Goal: Information Seeking & Learning: Learn about a topic

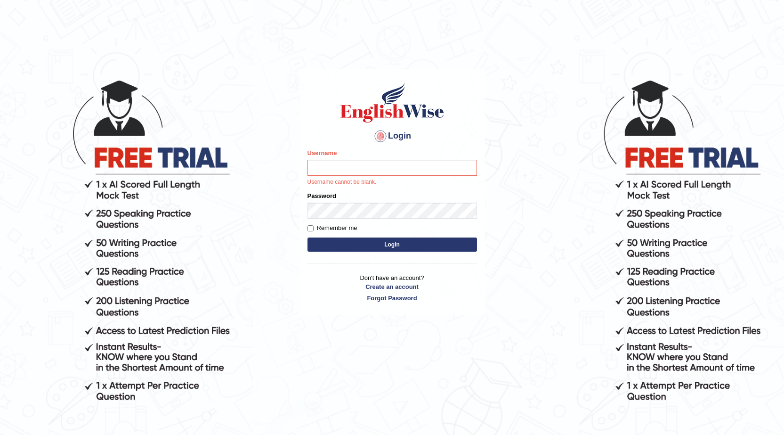
click at [334, 162] on input "Username" at bounding box center [393, 168] width 170 height 16
type input "vanni"
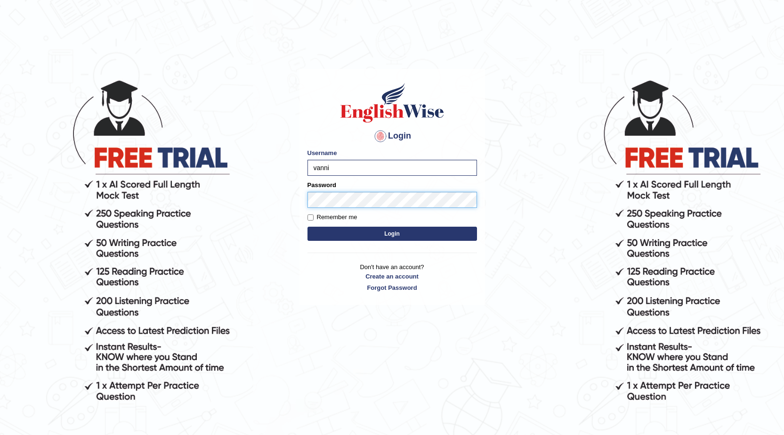
click at [308, 227] on button "Login" at bounding box center [393, 234] width 170 height 14
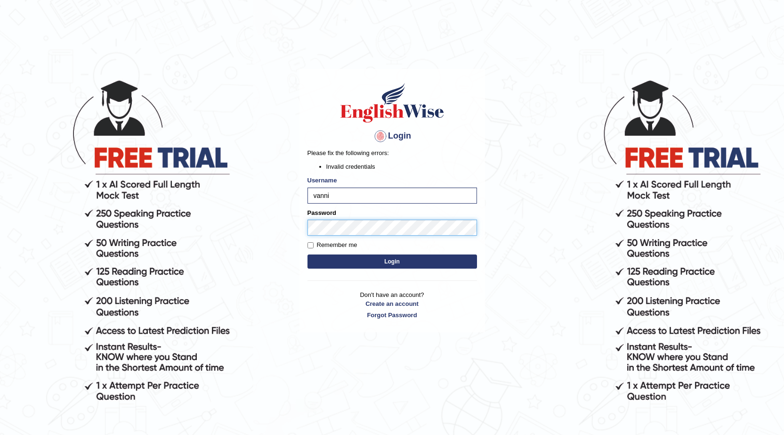
click at [256, 224] on body "Login Please fix the following errors: Invalid credentials Username vanni Passw…" at bounding box center [392, 256] width 784 height 435
click at [308, 254] on button "Login" at bounding box center [393, 261] width 170 height 14
drag, startPoint x: 365, startPoint y: 217, endPoint x: 182, endPoint y: 242, distance: 184.0
click at [182, 242] on body "Login Please fix the following errors: Invalid credentials Username [PERSON_NAM…" at bounding box center [392, 256] width 784 height 435
click at [366, 196] on input "vanni" at bounding box center [393, 195] width 170 height 16
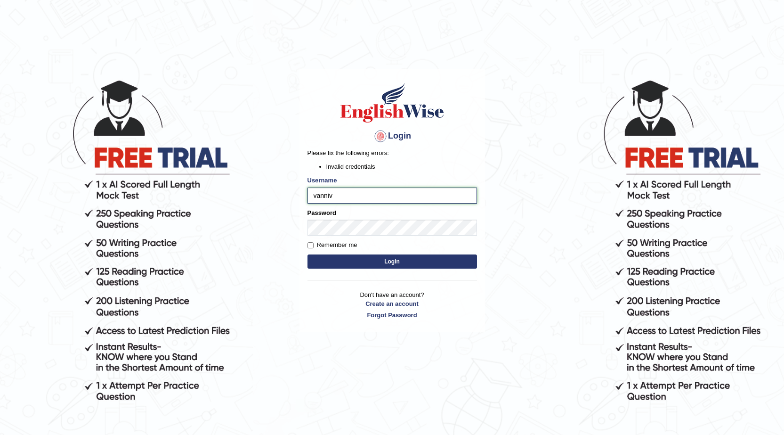
type input "vanni"
click at [278, 212] on body "Login Please fix the following errors: Invalid credentials Username [PERSON_NAM…" at bounding box center [392, 256] width 784 height 435
click at [308, 254] on button "Login" at bounding box center [393, 261] width 170 height 14
click at [234, 240] on body "Login Please fix the following errors: Invalid credentials Username vanni Passw…" at bounding box center [392, 256] width 784 height 435
click at [308, 254] on button "Login" at bounding box center [393, 261] width 170 height 14
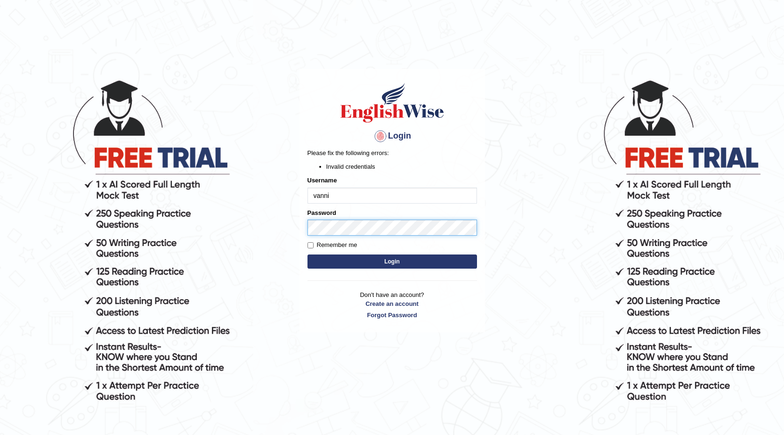
click at [98, 225] on body "Login Please fix the following errors: Invalid credentials Username [PERSON_NAM…" at bounding box center [392, 256] width 784 height 435
click at [308, 254] on button "Login" at bounding box center [393, 261] width 170 height 14
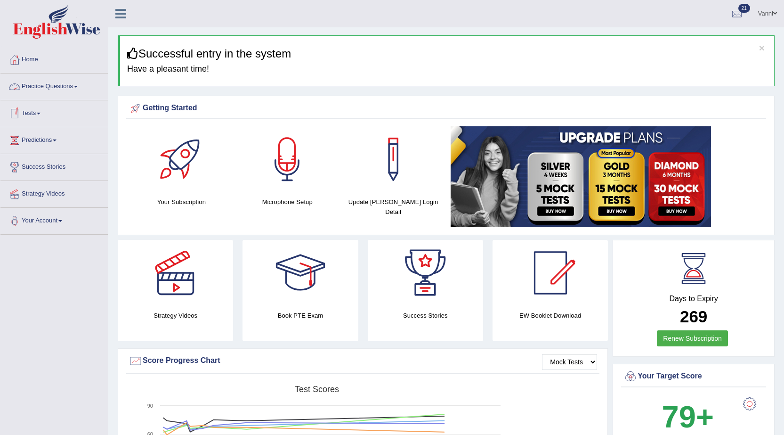
click at [77, 92] on link "Practice Questions" at bounding box center [53, 85] width 107 height 24
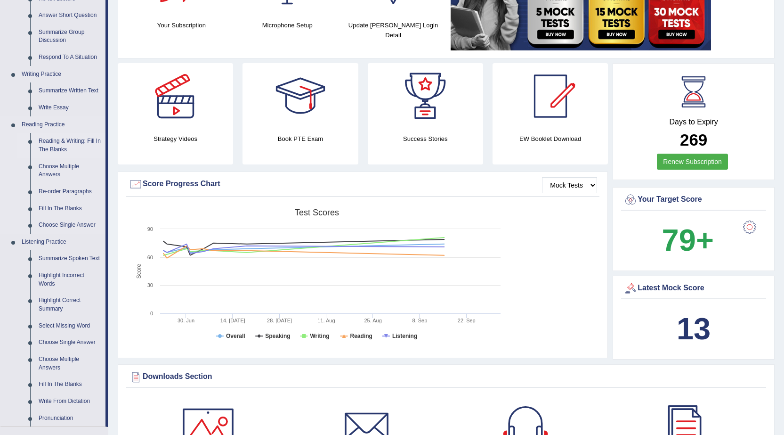
scroll to position [94, 0]
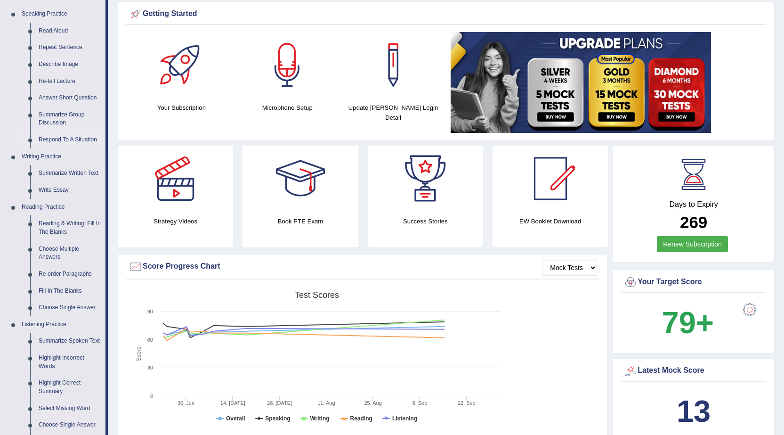
click at [58, 141] on link "Respond To A Situation" at bounding box center [69, 139] width 71 height 17
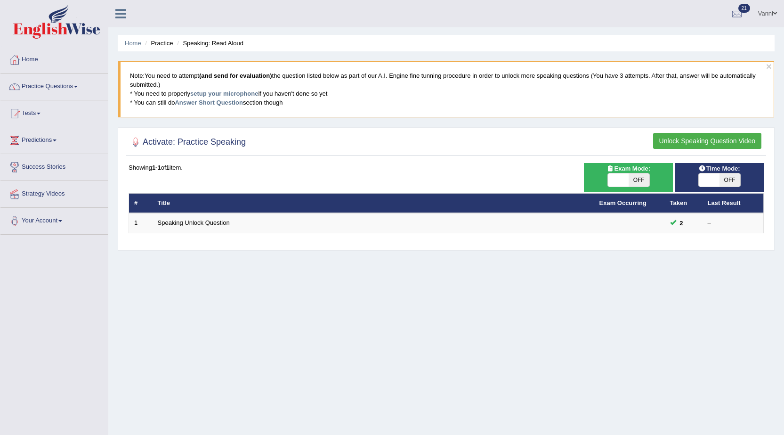
click at [626, 176] on span at bounding box center [618, 179] width 21 height 13
checkbox input "true"
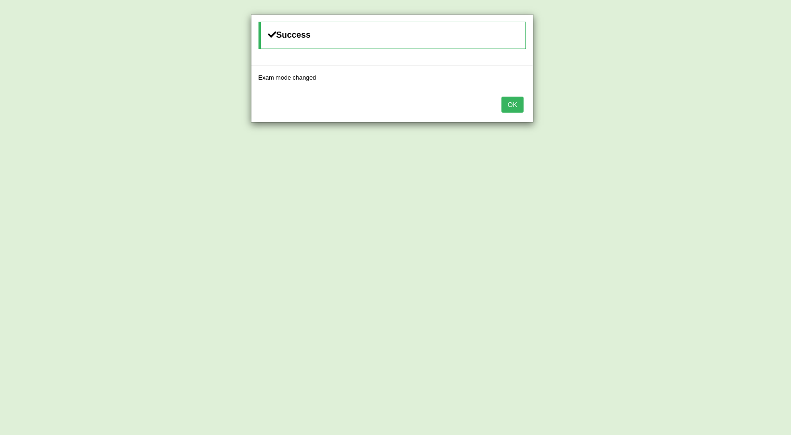
click at [507, 97] on button "OK" at bounding box center [513, 105] width 22 height 16
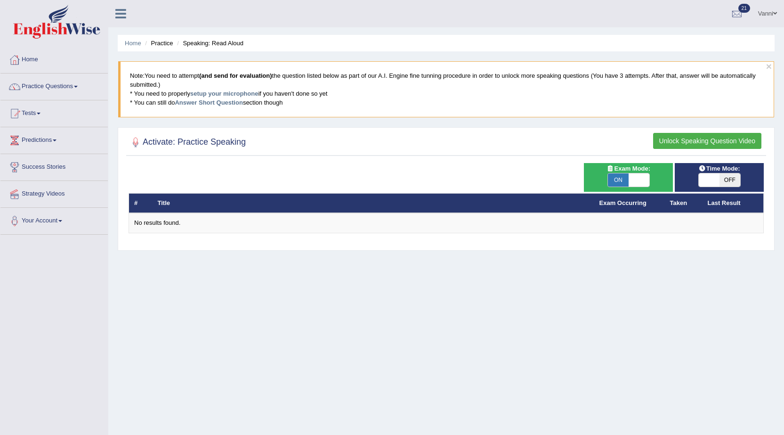
click at [716, 182] on span at bounding box center [709, 179] width 21 height 13
checkbox input "true"
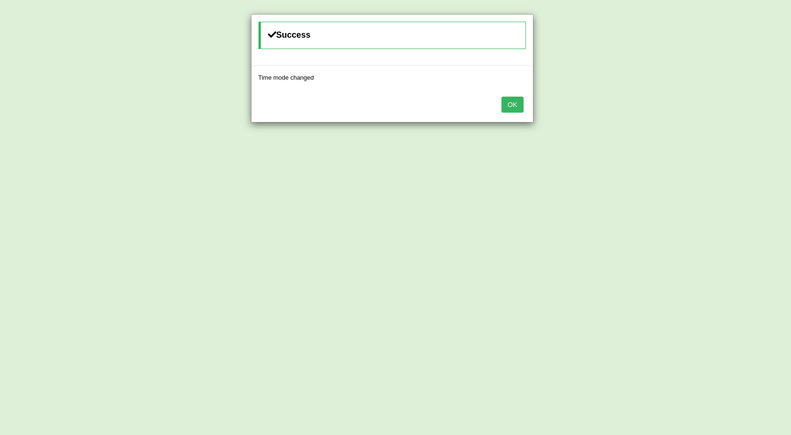
click at [518, 104] on button "OK" at bounding box center [513, 105] width 22 height 16
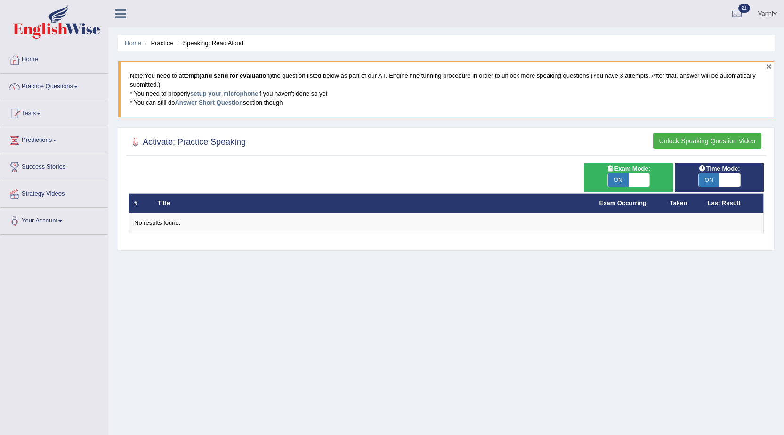
click at [766, 68] on button "×" at bounding box center [769, 66] width 6 height 10
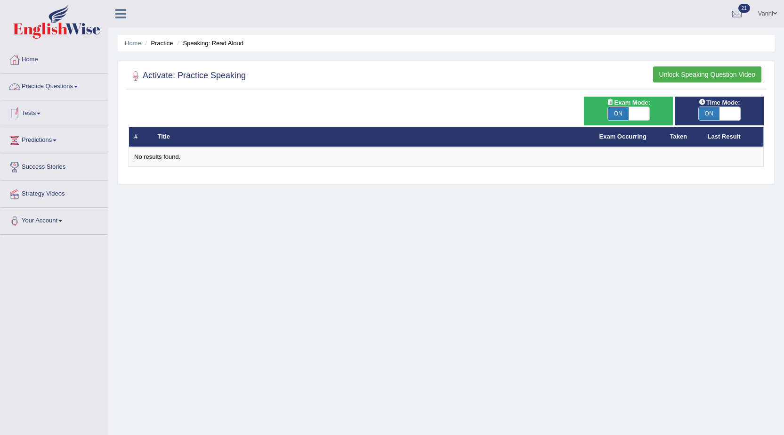
click at [54, 92] on link "Practice Questions" at bounding box center [53, 85] width 107 height 24
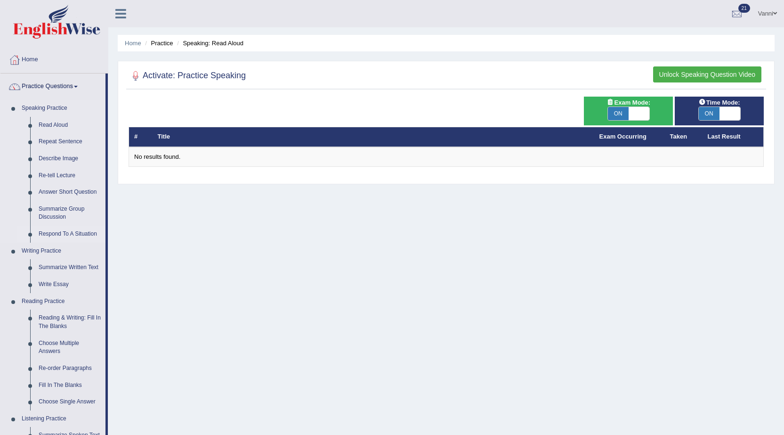
click at [58, 235] on link "Respond To A Situation" at bounding box center [69, 234] width 71 height 17
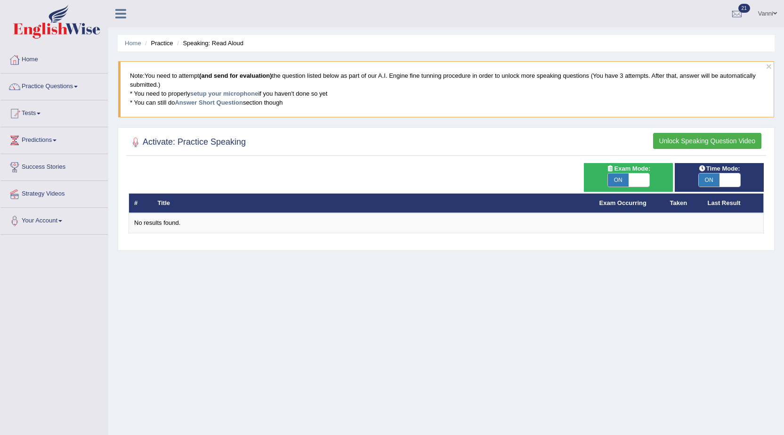
click at [625, 177] on span "ON" at bounding box center [618, 179] width 21 height 13
checkbox input "false"
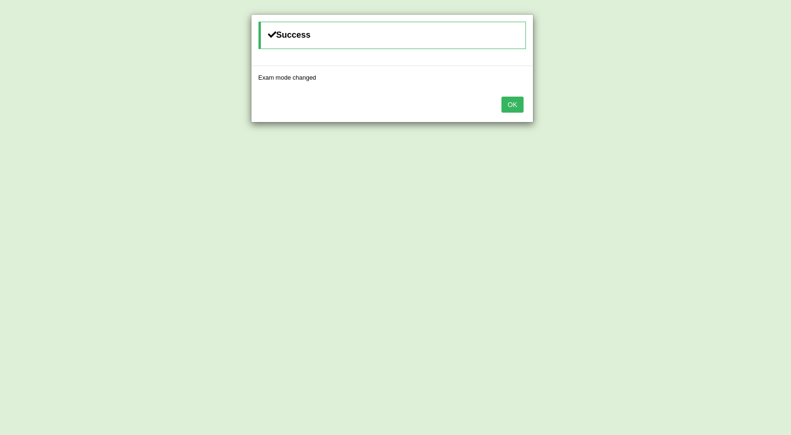
click at [506, 105] on button "OK" at bounding box center [513, 105] width 22 height 16
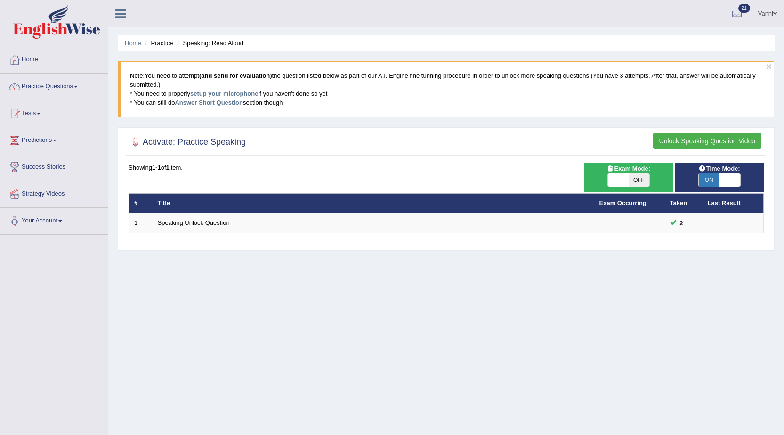
click at [186, 226] on link "Speaking Unlock Question" at bounding box center [194, 222] width 72 height 7
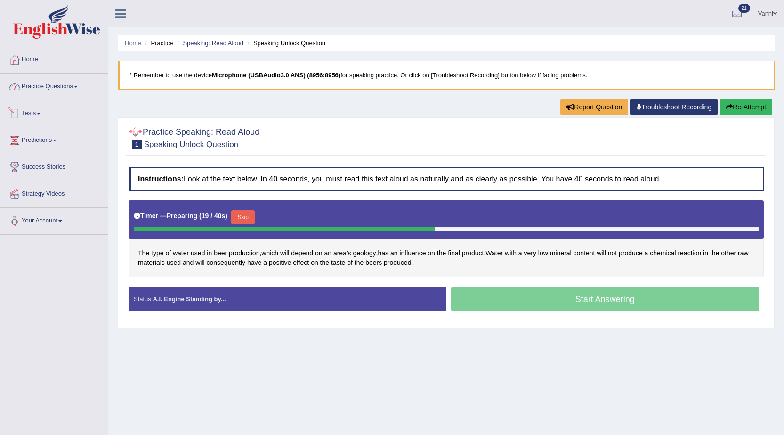
click at [43, 89] on link "Practice Questions" at bounding box center [53, 85] width 107 height 24
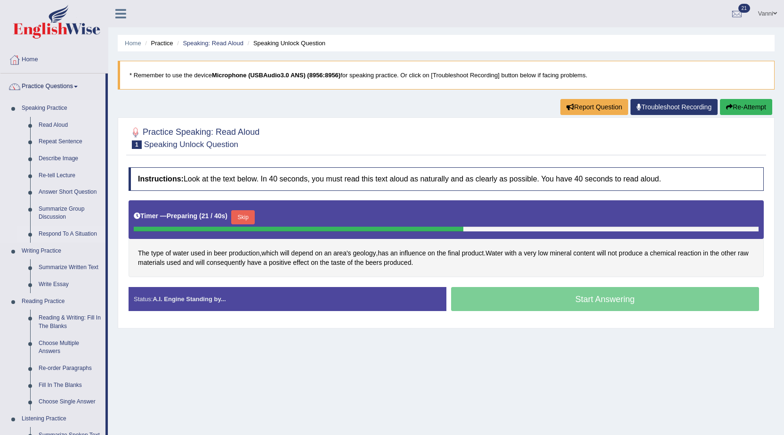
click at [47, 231] on link "Respond To A Situation" at bounding box center [69, 234] width 71 height 17
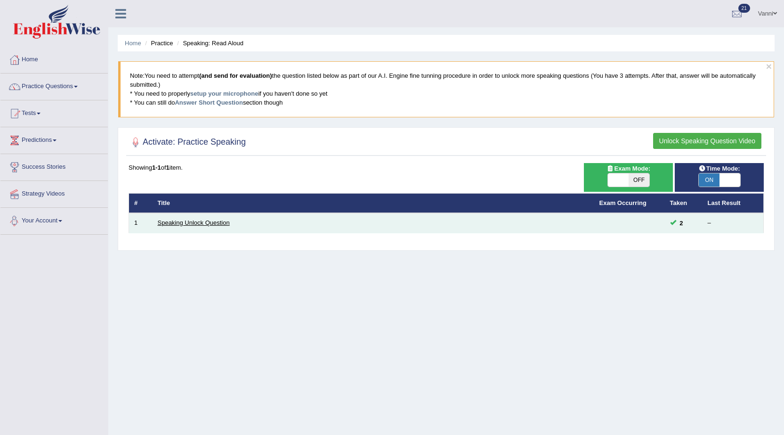
click at [185, 221] on link "Speaking Unlock Question" at bounding box center [194, 222] width 72 height 7
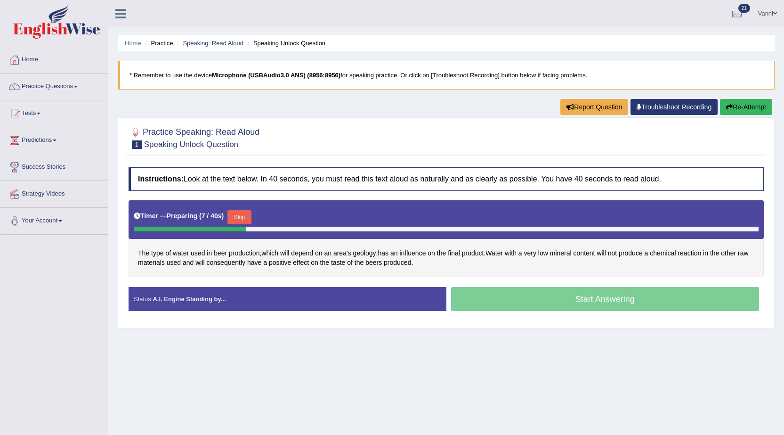
click at [237, 216] on button "Skip" at bounding box center [239, 217] width 24 height 14
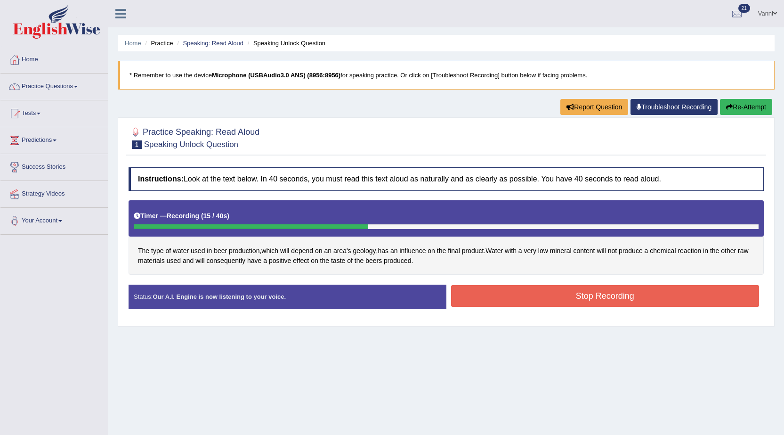
click at [482, 294] on button "Stop Recording" at bounding box center [605, 296] width 308 height 22
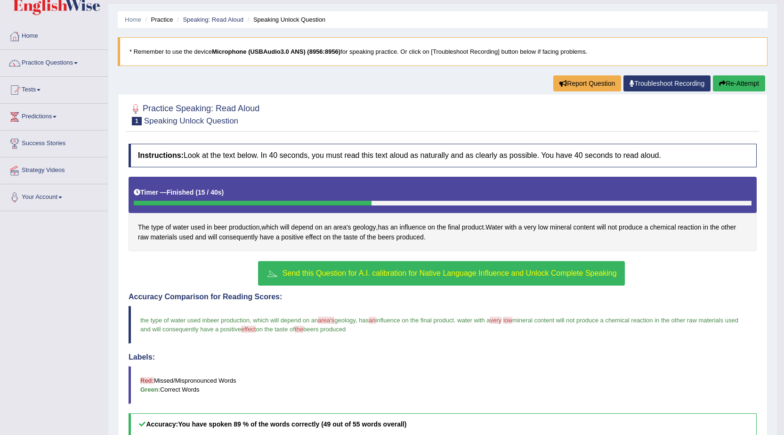
scroll to position [47, 0]
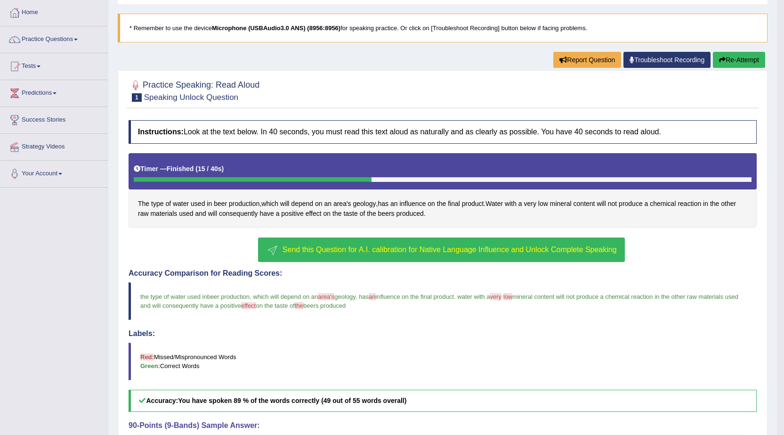
click at [581, 254] on button "Send this Question for A.I. calibration for Native Language Influence and Unloc…" at bounding box center [441, 249] width 366 height 24
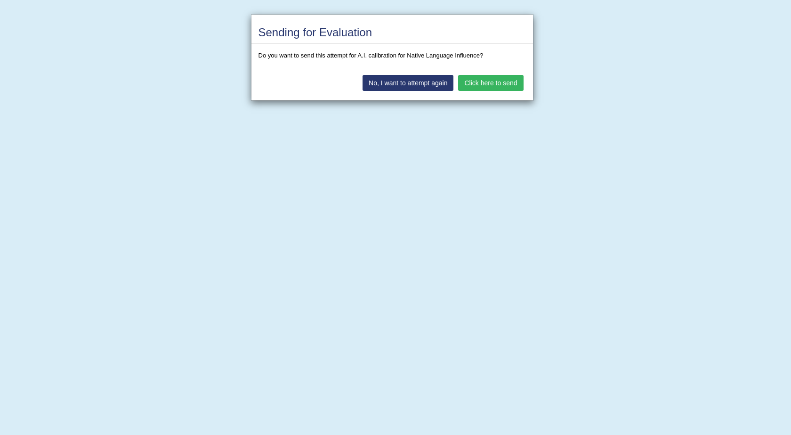
click at [489, 82] on button "Click here to send" at bounding box center [490, 83] width 65 height 16
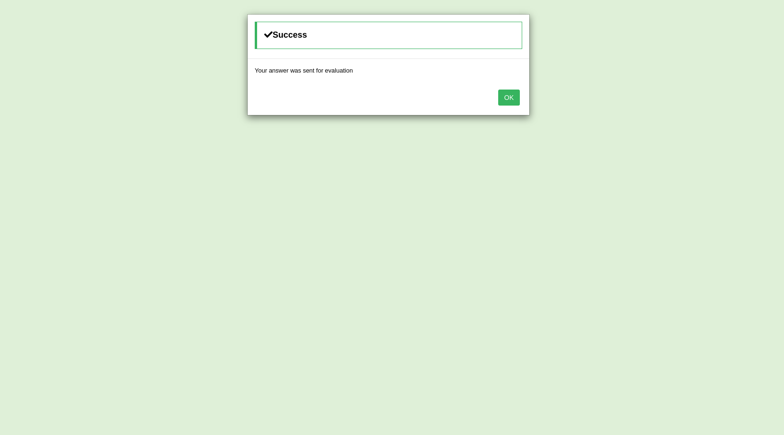
click at [512, 95] on button "OK" at bounding box center [509, 97] width 22 height 16
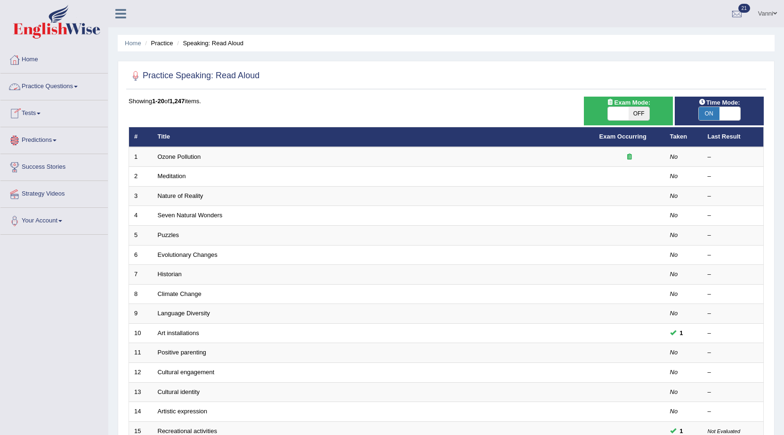
click at [55, 81] on link "Practice Questions" at bounding box center [53, 85] width 107 height 24
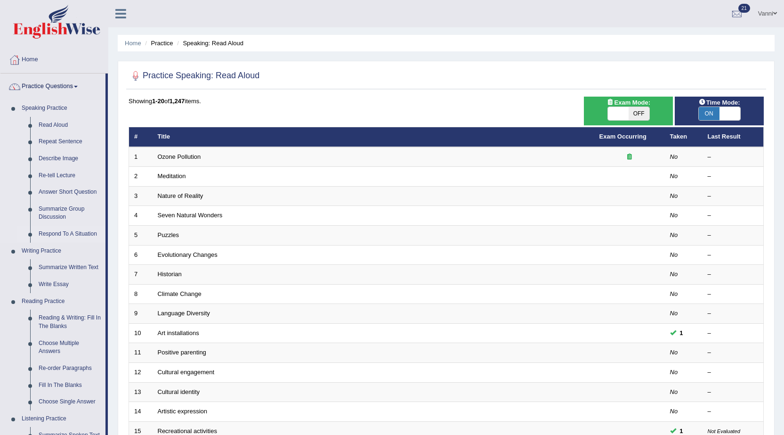
click at [57, 230] on link "Respond To A Situation" at bounding box center [69, 234] width 71 height 17
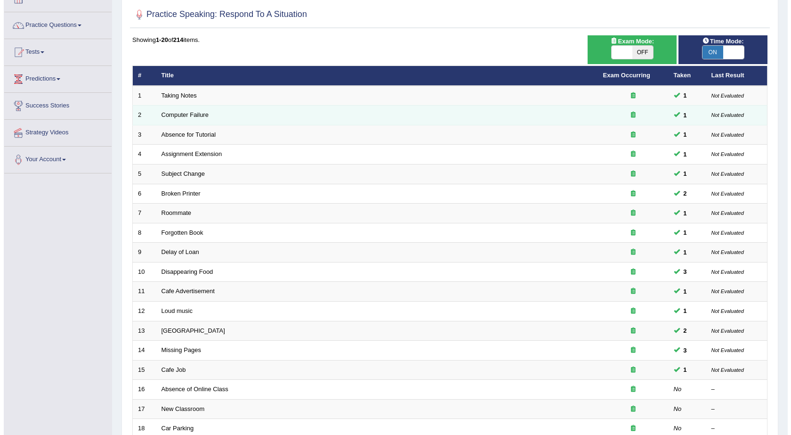
scroll to position [48, 0]
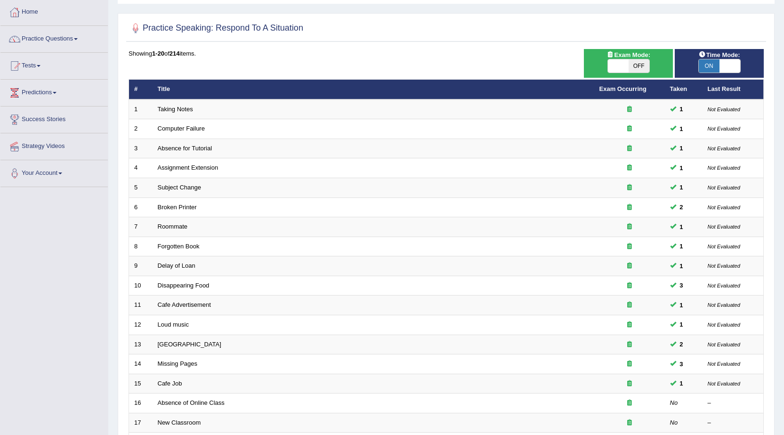
click at [619, 60] on span at bounding box center [618, 65] width 21 height 13
checkbox input "true"
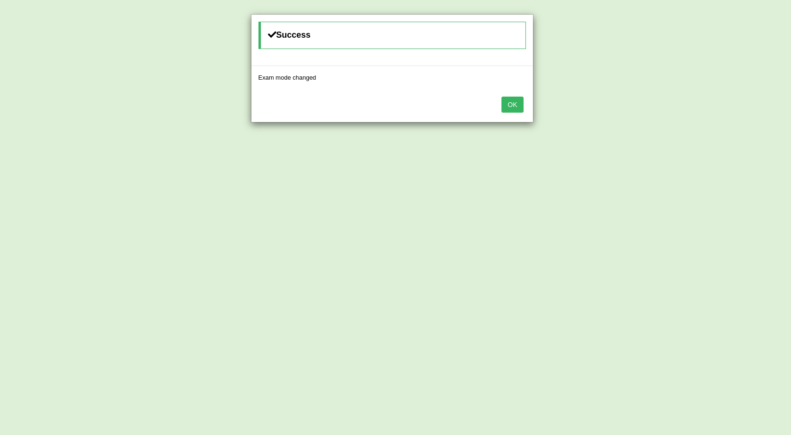
click at [508, 107] on button "OK" at bounding box center [513, 105] width 22 height 16
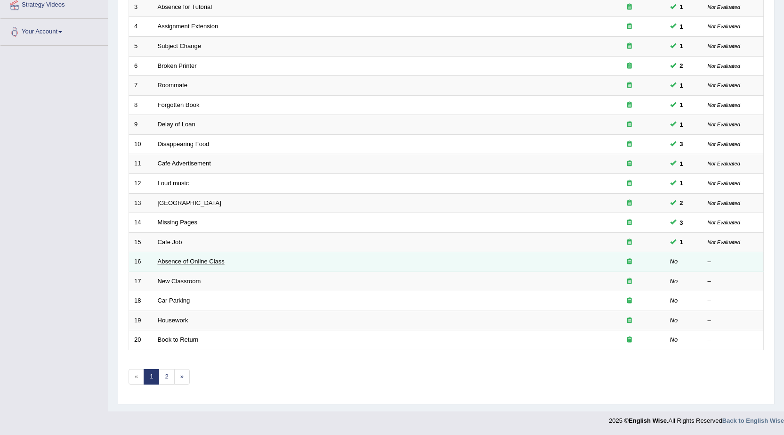
click at [178, 262] on link "Absence of Online Class" at bounding box center [191, 261] width 67 height 7
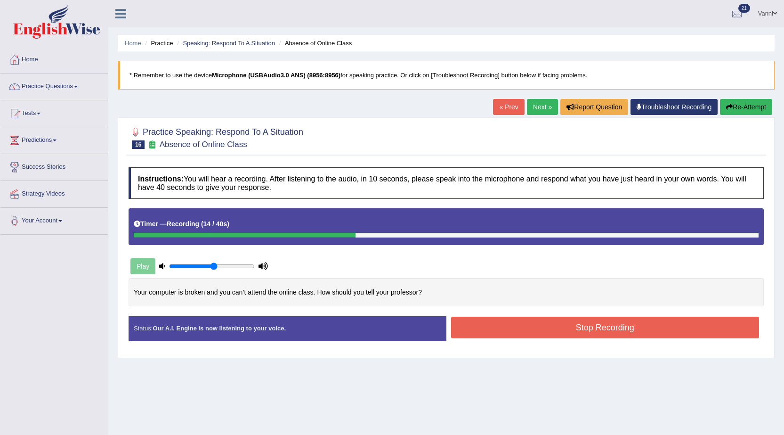
click at [519, 333] on button "Stop Recording" at bounding box center [605, 327] width 308 height 22
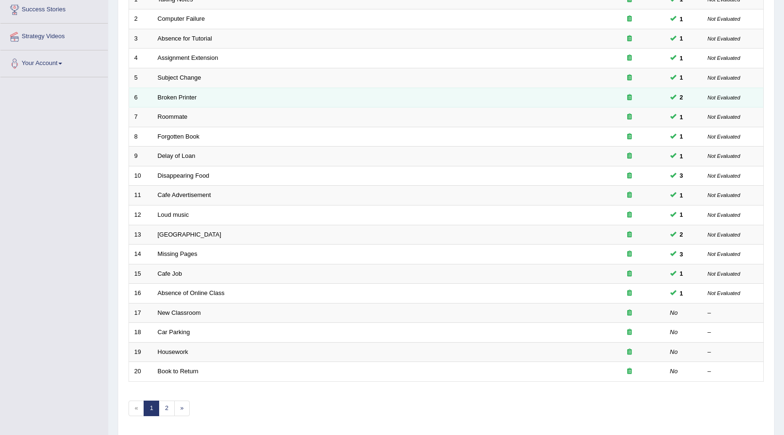
scroll to position [142, 0]
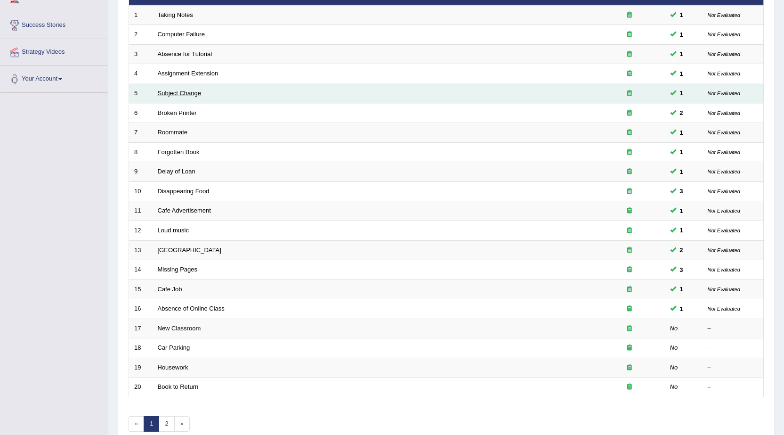
click at [170, 93] on link "Subject Change" at bounding box center [180, 92] width 44 height 7
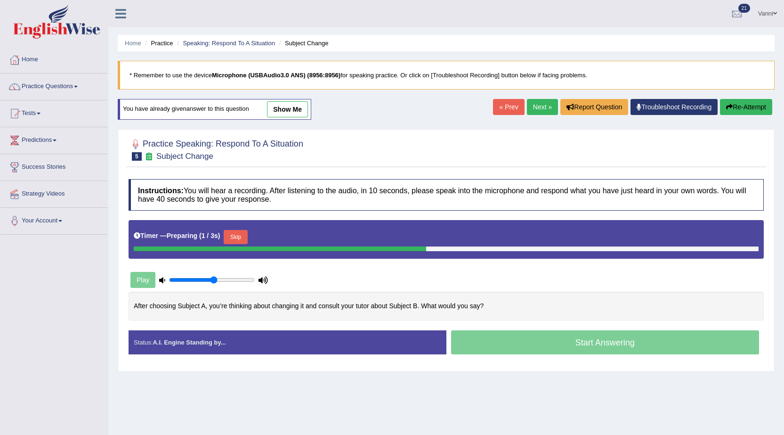
click at [293, 113] on link "show me" at bounding box center [287, 109] width 41 height 16
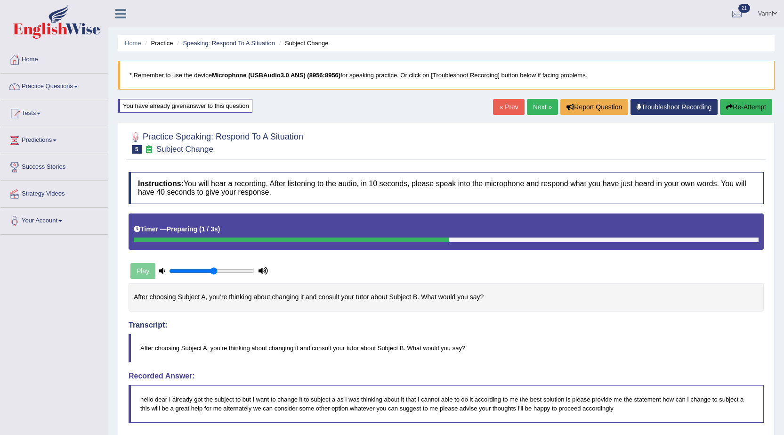
drag, startPoint x: 534, startPoint y: 106, endPoint x: 526, endPoint y: 100, distance: 10.5
click at [533, 105] on link "Next »" at bounding box center [542, 107] width 31 height 16
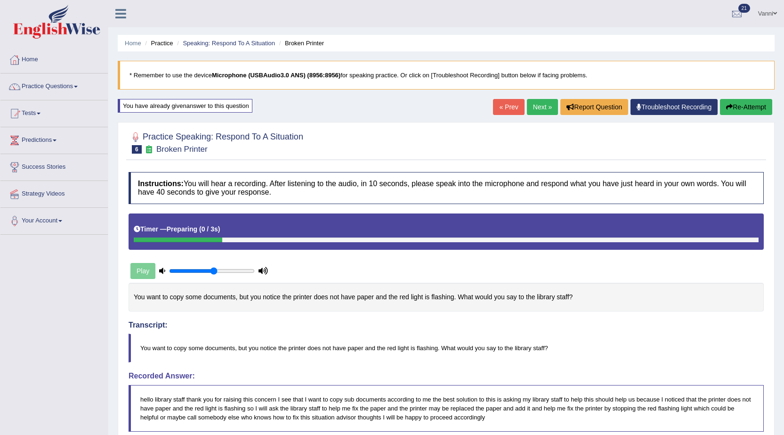
click at [533, 106] on link "Next »" at bounding box center [542, 107] width 31 height 16
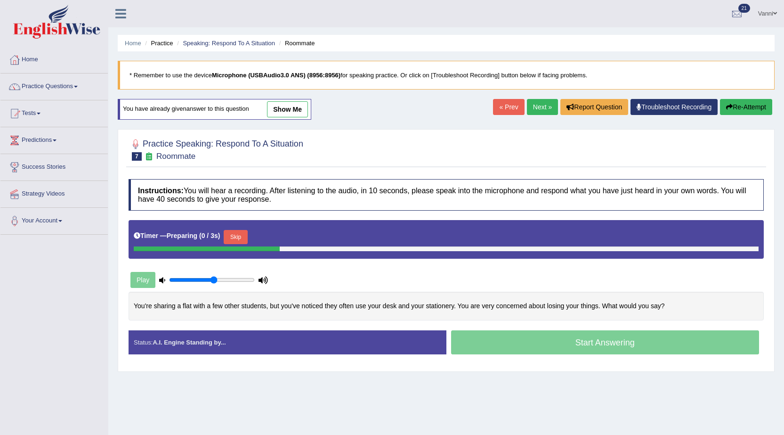
click at [282, 114] on link "show me" at bounding box center [287, 109] width 41 height 16
click at [58, 86] on link "Practice Questions" at bounding box center [53, 85] width 107 height 24
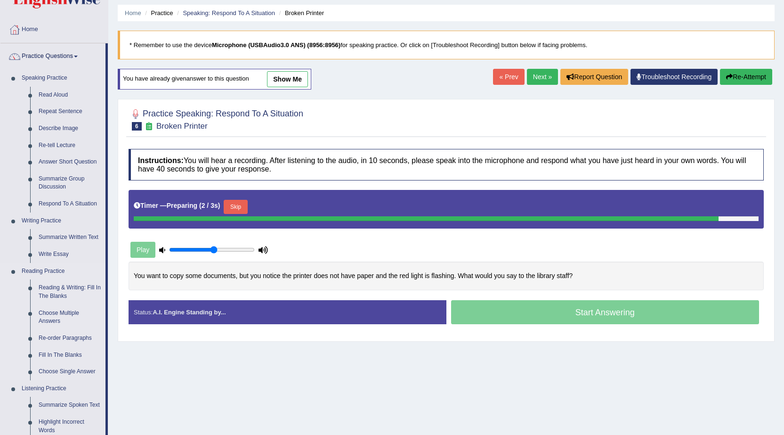
scroll to position [47, 0]
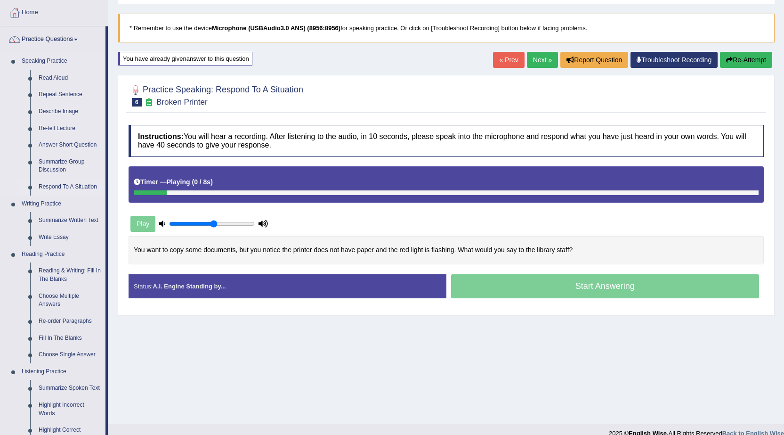
click at [46, 186] on link "Respond To A Situation" at bounding box center [69, 186] width 71 height 17
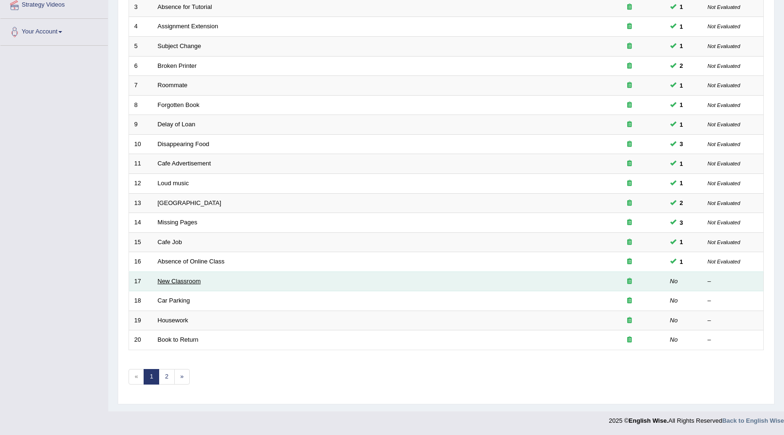
click at [171, 282] on link "New Classroom" at bounding box center [179, 280] width 43 height 7
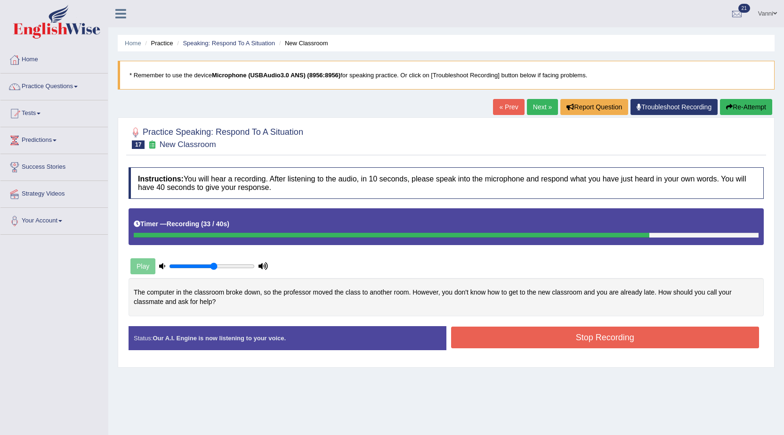
click at [564, 348] on button "Stop Recording" at bounding box center [605, 337] width 308 height 22
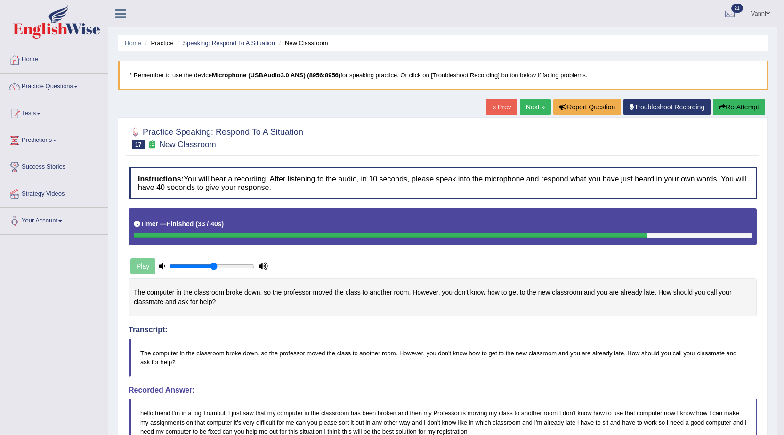
click at [527, 113] on link "Next »" at bounding box center [535, 107] width 31 height 16
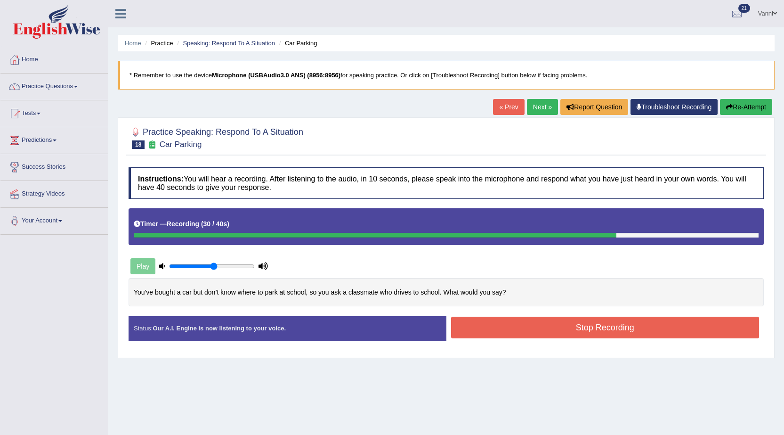
click at [582, 334] on button "Stop Recording" at bounding box center [605, 327] width 308 height 22
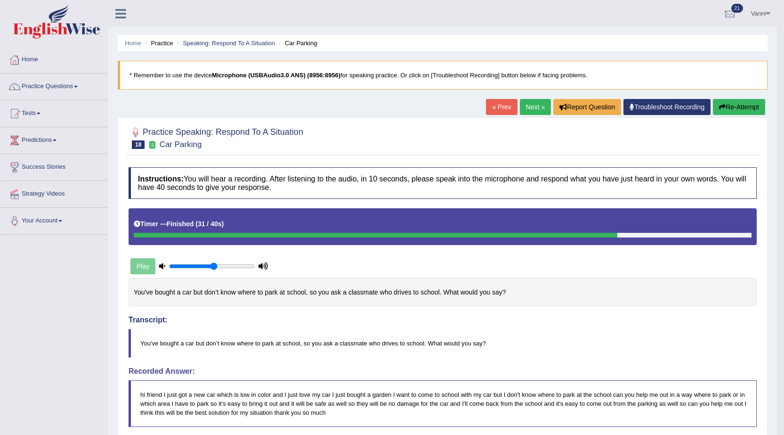
click at [731, 114] on button "Re-Attempt" at bounding box center [739, 107] width 52 height 16
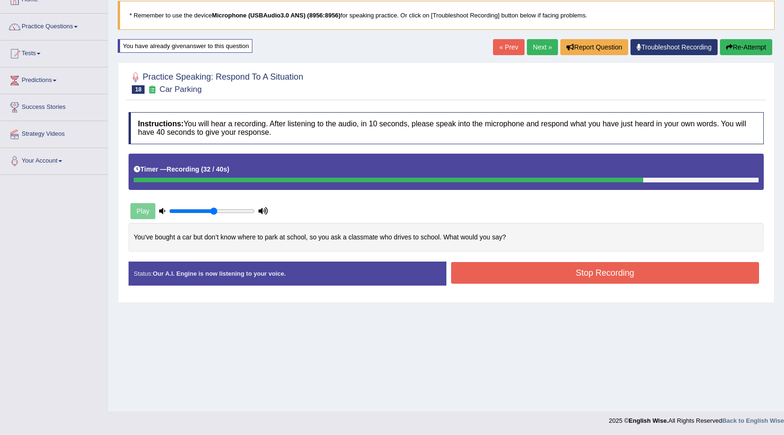
click at [555, 276] on button "Stop Recording" at bounding box center [605, 273] width 308 height 22
